Goal: Task Accomplishment & Management: Complete application form

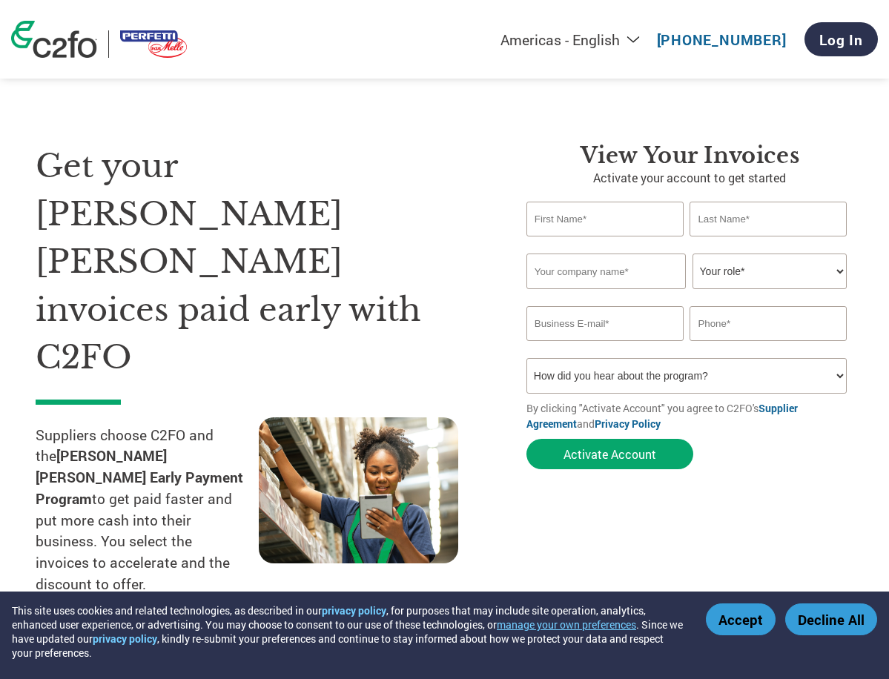
click at [581, 213] on input "text" at bounding box center [605, 219] width 157 height 35
type input "GSSC"
type input "CASH APP"
click at [708, 265] on select "Your role* CFO Controller Credit Manager Finance Director Treasurer CEO Preside…" at bounding box center [770, 272] width 155 height 36
select select "ACCOUNTS_RECEIVABLE"
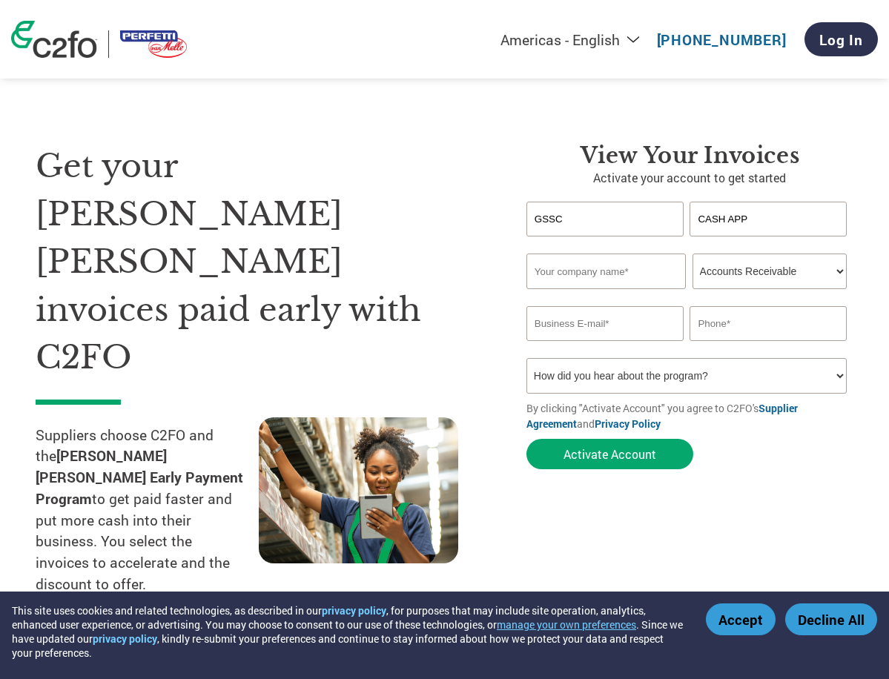
click at [693, 254] on select "Your role* CFO Controller Credit Manager Finance Director Treasurer CEO Preside…" at bounding box center [770, 272] width 155 height 36
click at [558, 273] on input "text" at bounding box center [606, 272] width 159 height 36
type input "s"
type input "[PERSON_NAME]"
drag, startPoint x: 581, startPoint y: 332, endPoint x: 576, endPoint y: 319, distance: 14.3
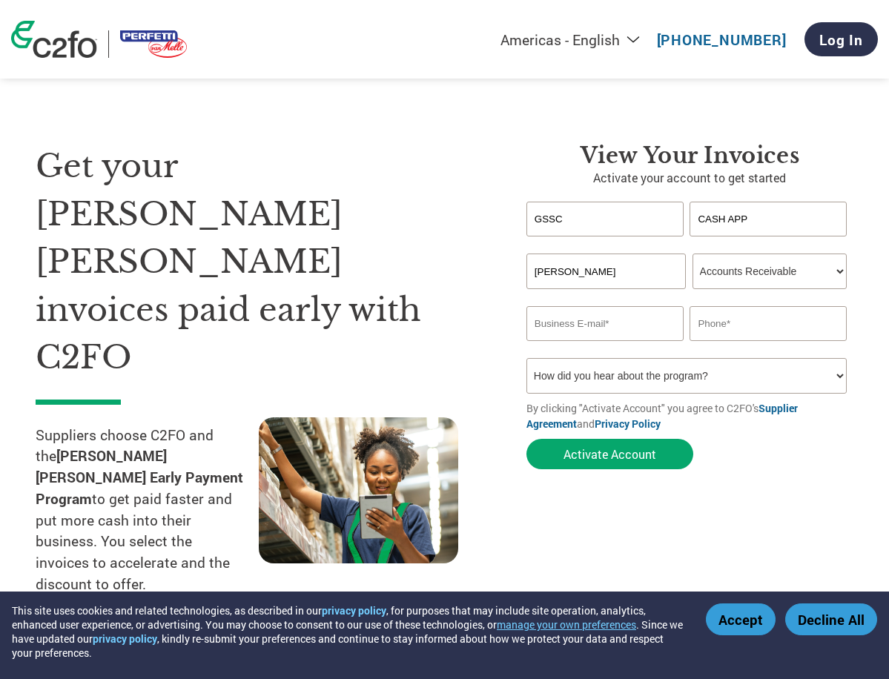
click at [581, 332] on input "email" at bounding box center [605, 323] width 157 height 35
type input "[EMAIL_ADDRESS][PERSON_NAME][DOMAIN_NAME]"
click at [723, 327] on input "text" at bounding box center [768, 323] width 157 height 35
click at [601, 375] on select "How did you hear about the program? Received a letter Email Social Media Online…" at bounding box center [687, 376] width 320 height 36
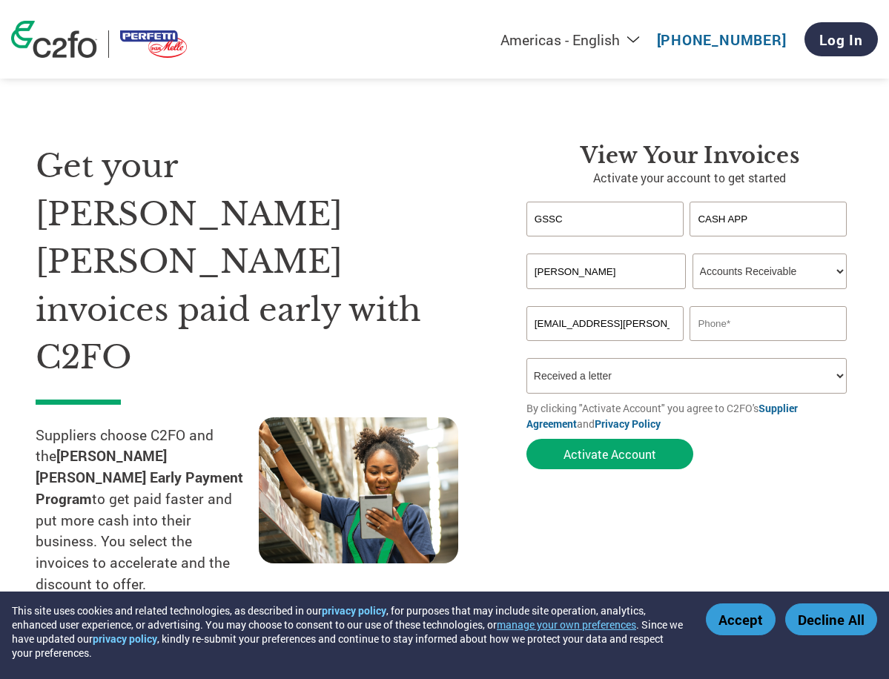
click at [527, 358] on select "How did you hear about the program? Received a letter Email Social Media Online…" at bounding box center [687, 376] width 320 height 36
click at [627, 353] on div "Inavlid Email Address Inavlid Phone Number" at bounding box center [690, 349] width 327 height 17
drag, startPoint x: 625, startPoint y: 372, endPoint x: 624, endPoint y: 382, distance: 10.5
click at [625, 372] on select "How did you hear about the program? Received a letter Email Social Media Online…" at bounding box center [687, 376] width 320 height 36
select select "Email"
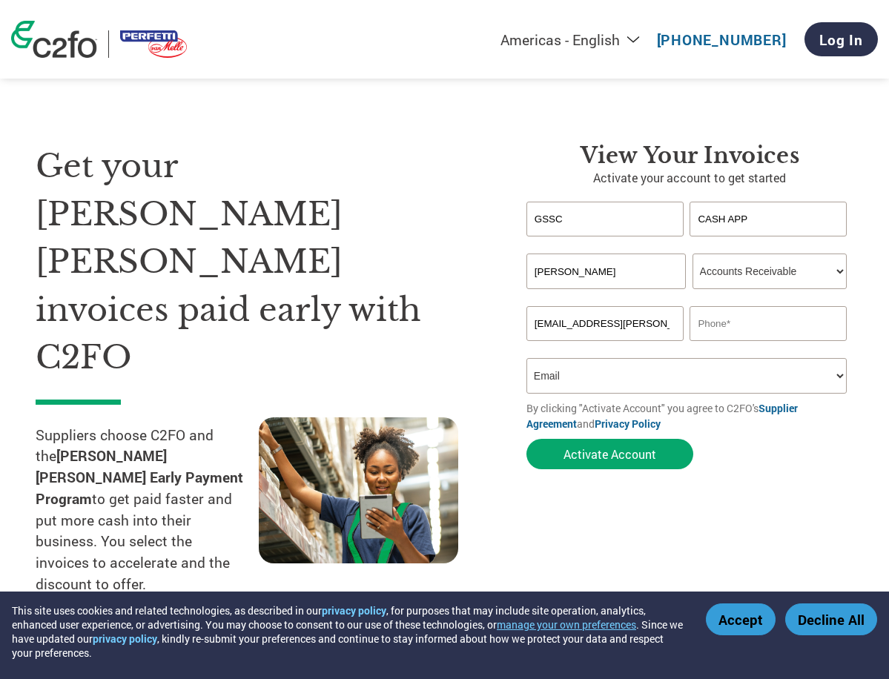
click at [527, 358] on select "How did you hear about the program? Received a letter Email Social Media Online…" at bounding box center [687, 376] width 320 height 36
click at [646, 462] on button "Activate Account" at bounding box center [610, 454] width 167 height 30
click at [758, 320] on input "text" at bounding box center [768, 323] width 157 height 35
type input "09478203252"
click at [791, 482] on div "View Your Invoices Activate your account to get started GSSC CASH APP Invalid f…" at bounding box center [690, 391] width 327 height 498
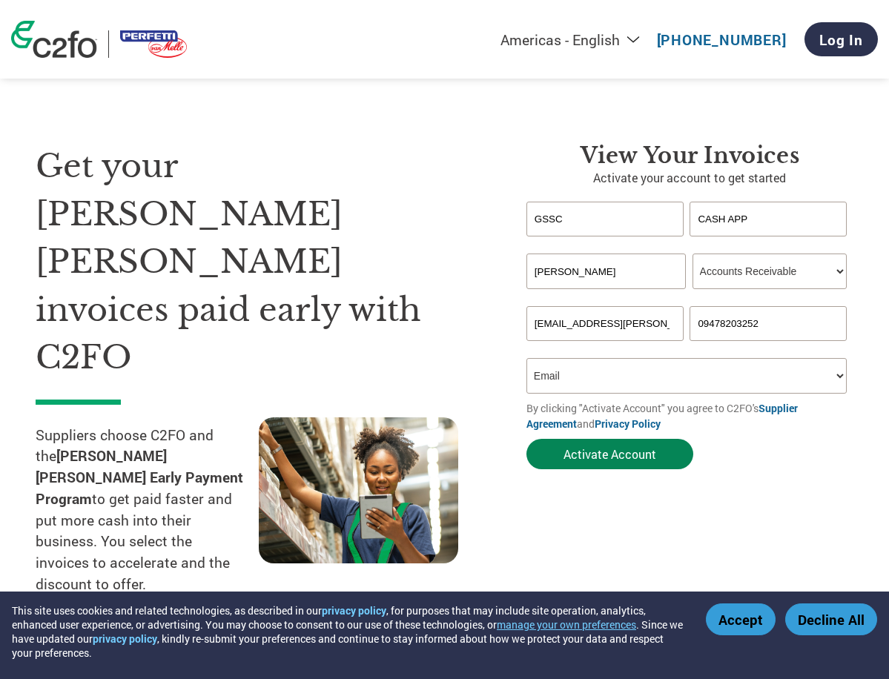
click at [649, 464] on button "Activate Account" at bounding box center [610, 454] width 167 height 30
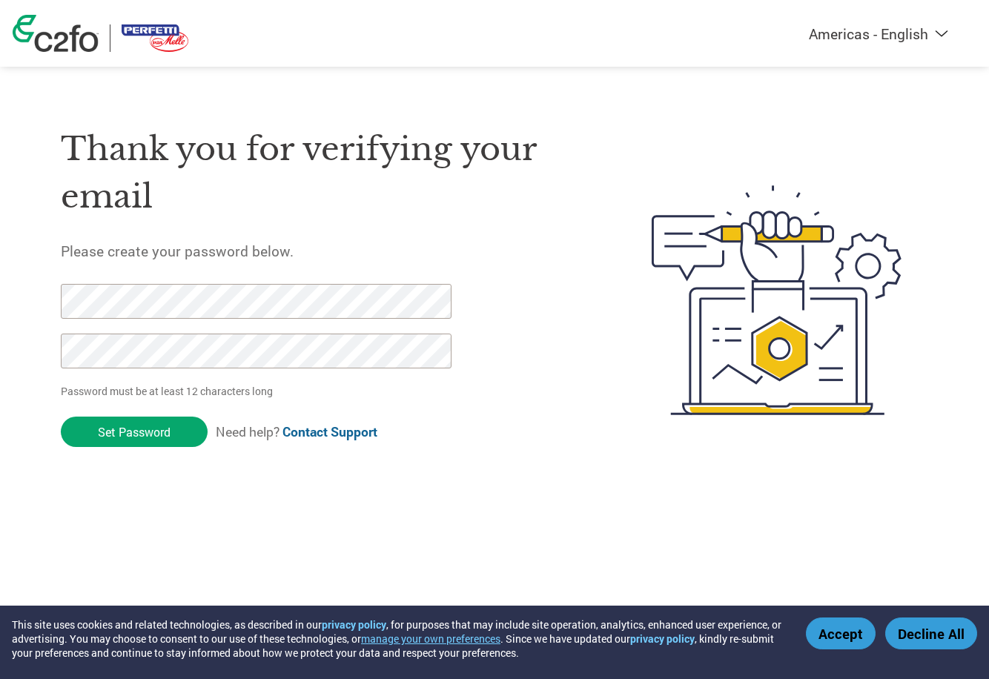
click at [296, 513] on html "This site uses cookies and related technologies, as described in our privacy po…" at bounding box center [494, 270] width 989 height 541
click at [0, 352] on html "This site uses cookies and related technologies, as described in our privacy po…" at bounding box center [494, 270] width 989 height 541
click at [556, 513] on html "This site uses cookies and related technologies, as described in our privacy po…" at bounding box center [494, 270] width 989 height 541
click at [299, 495] on div "Thank you for verifying your email Please create your password below. Password …" at bounding box center [321, 300] width 521 height 393
click at [162, 438] on input "Set Password" at bounding box center [134, 432] width 147 height 30
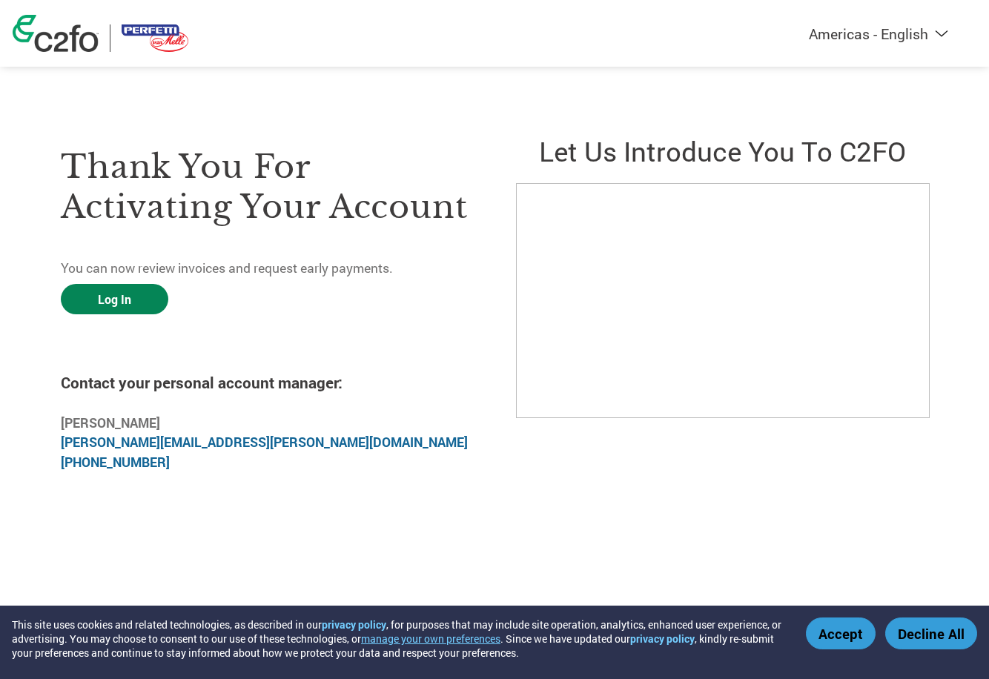
click at [145, 299] on link "Log In" at bounding box center [115, 299] width 108 height 30
